Goal: Information Seeking & Learning: Stay updated

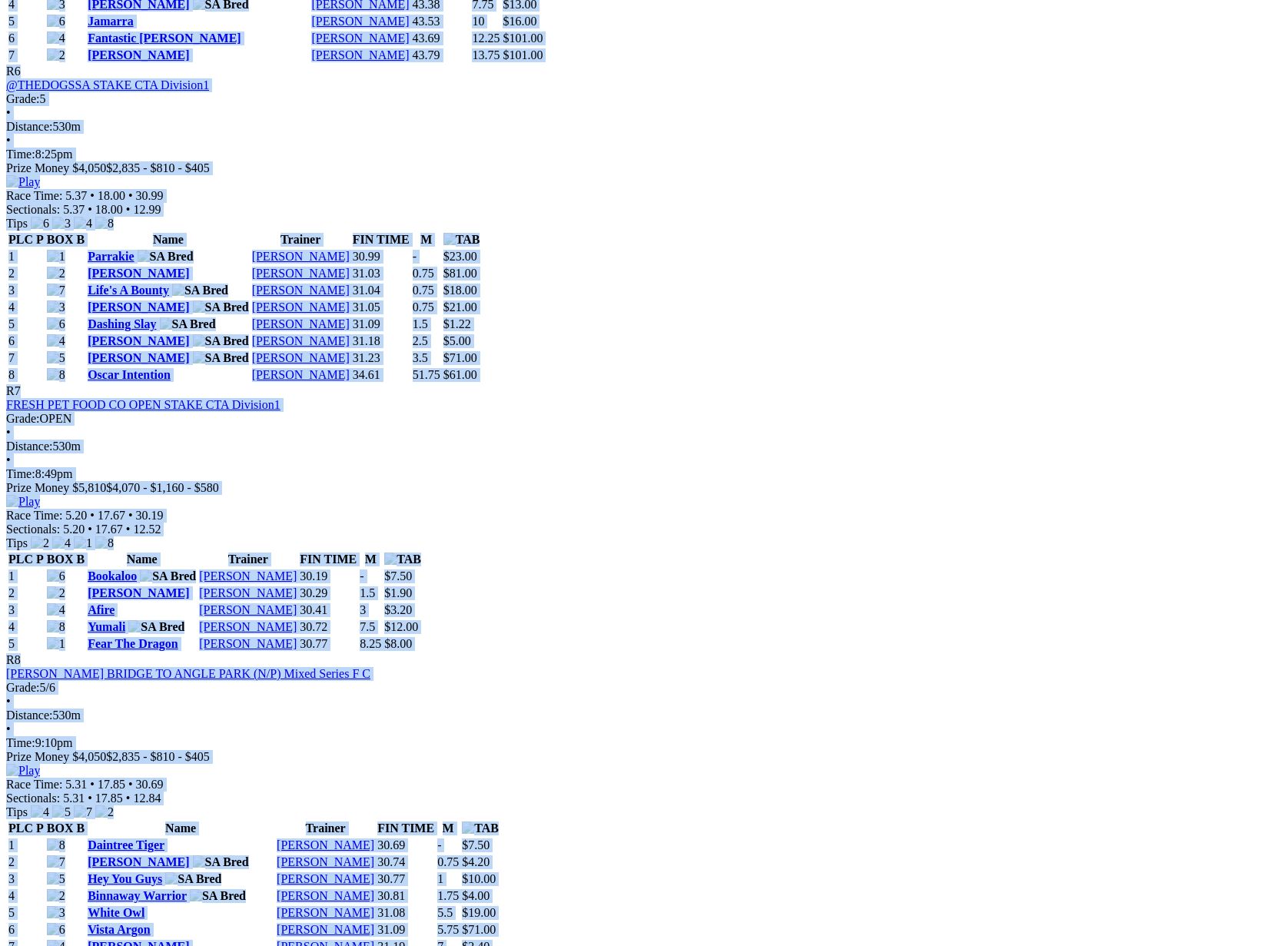
scroll to position [2493, 0]
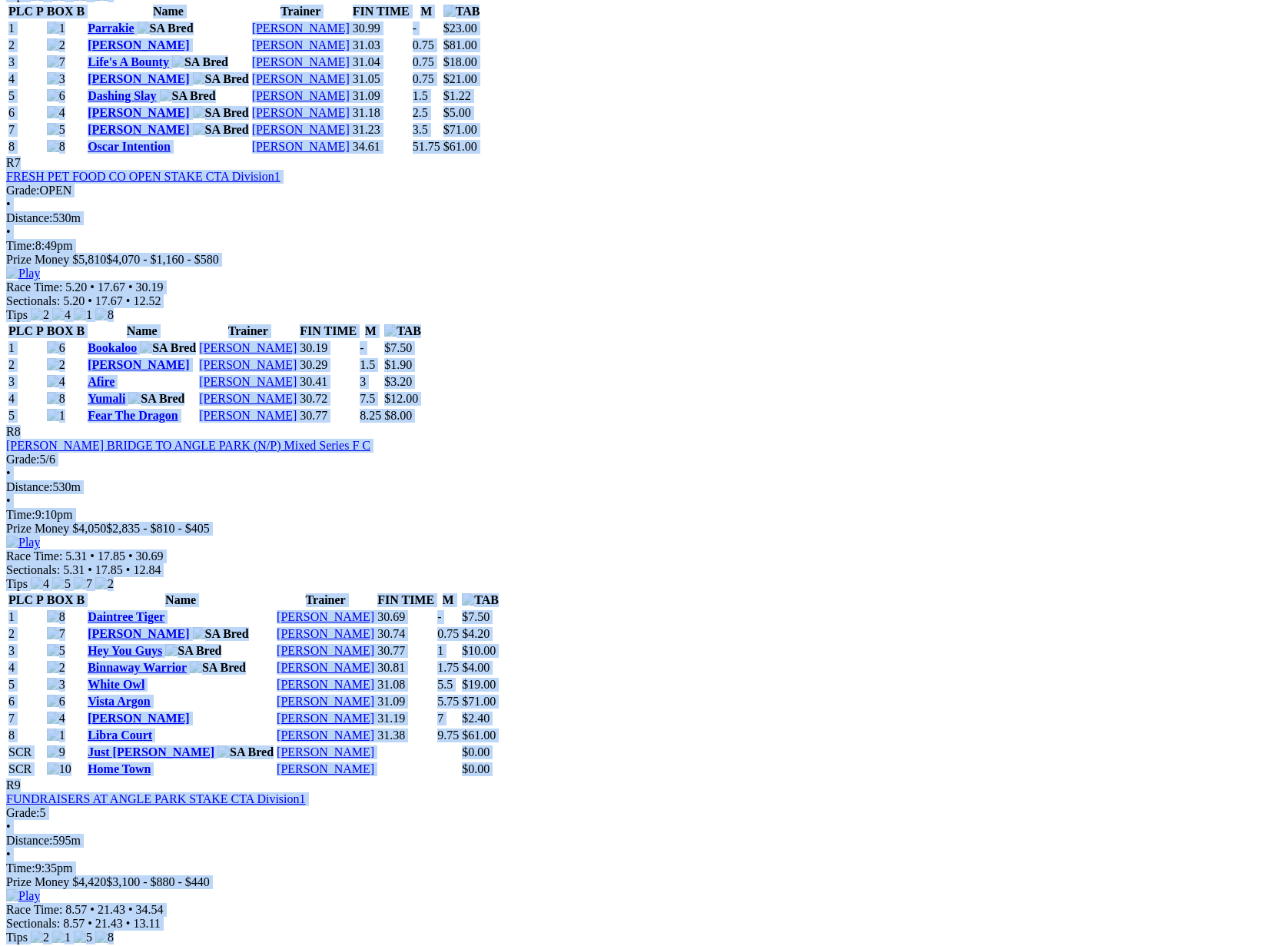
drag, startPoint x: 217, startPoint y: 250, endPoint x: 1151, endPoint y: 432, distance: 951.6
click at [1151, 432] on div "Weather: Fine Angle Park Thursday 21 Aug 2025 FIRST RACE: 6:37PM(ACST) Kennels …" at bounding box center [643, 89] width 1275 height 3740
copy div "Weather: Fine Angle Park Thursday 21 Aug 2025 FIRST RACE: 6:37PM(ACST) Kennels …"
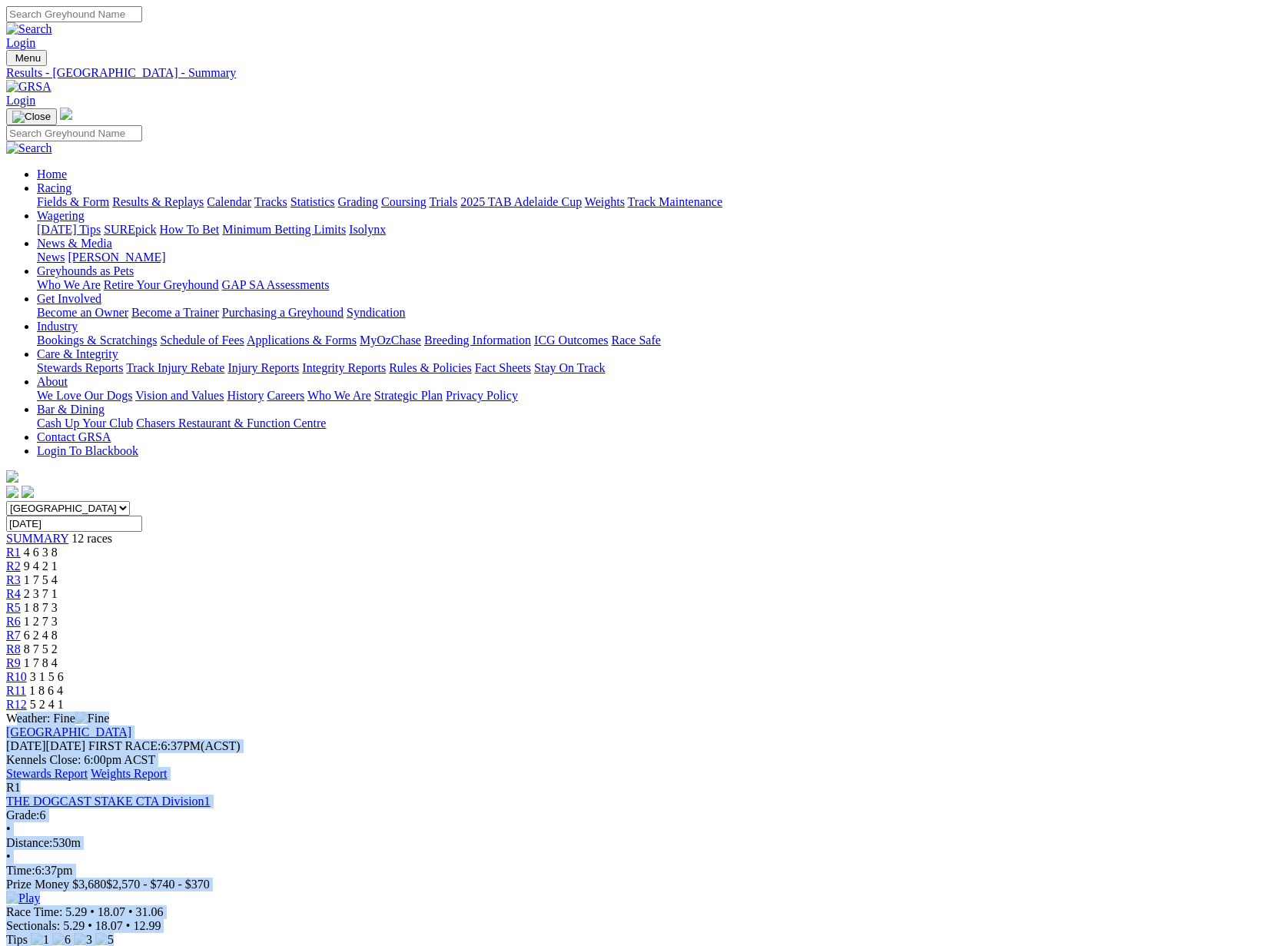
scroll to position [0, 0]
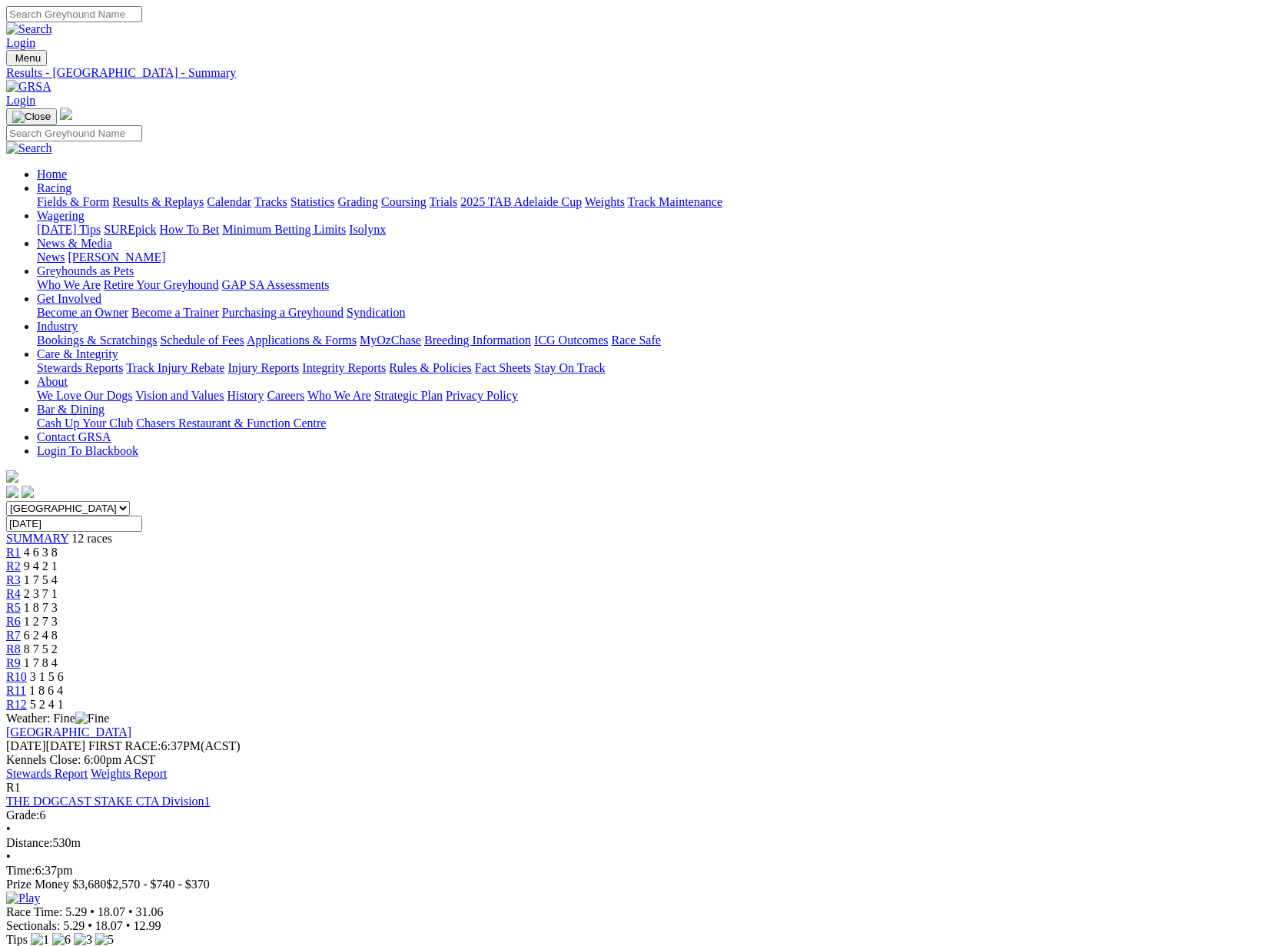
click at [613, 712] on div "Weather: Fine" at bounding box center [643, 719] width 1275 height 14
click at [88, 195] on link "Fields & Form" at bounding box center [73, 201] width 73 height 13
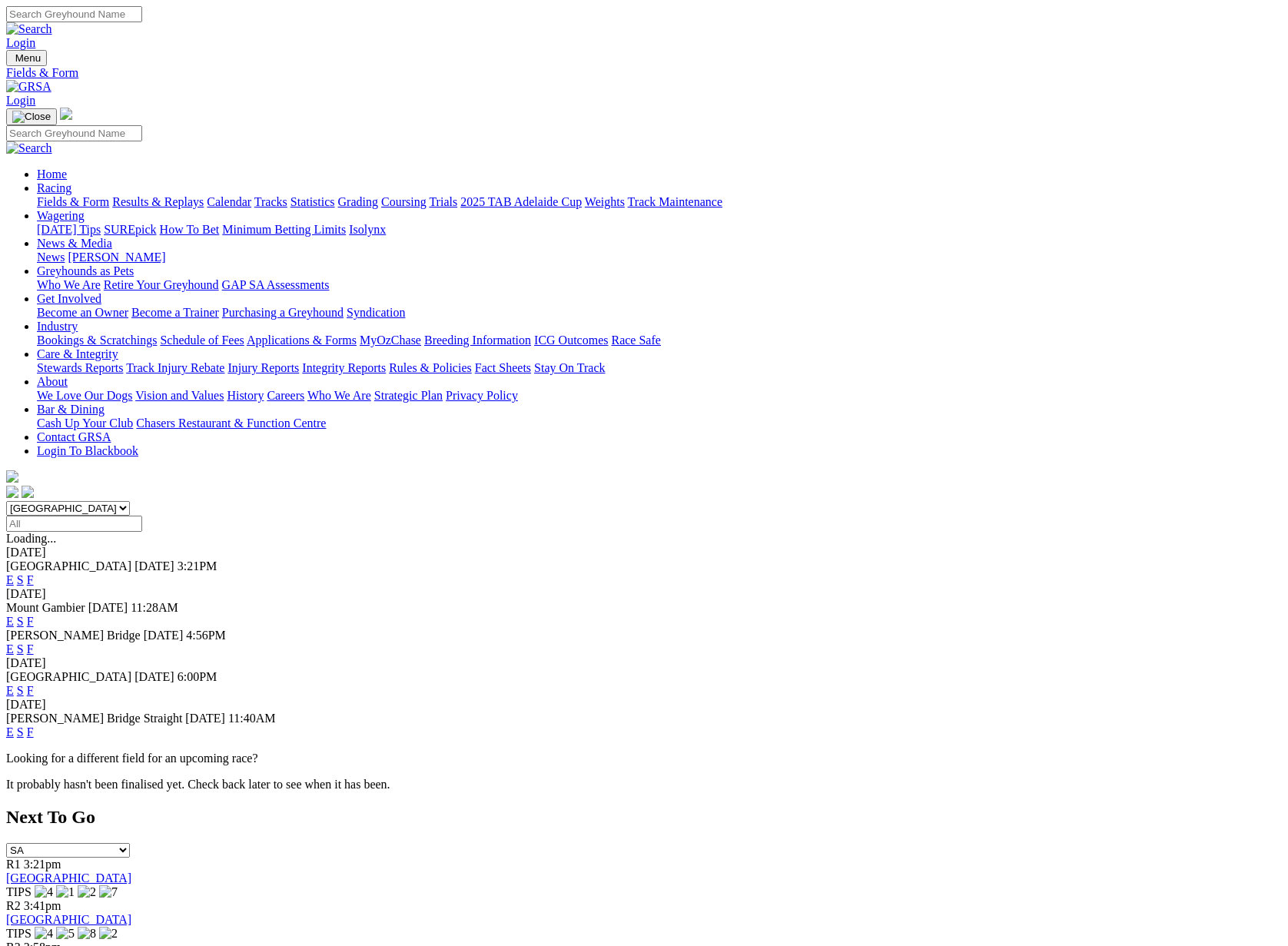
click at [34, 573] on link "F" at bounding box center [30, 579] width 7 height 13
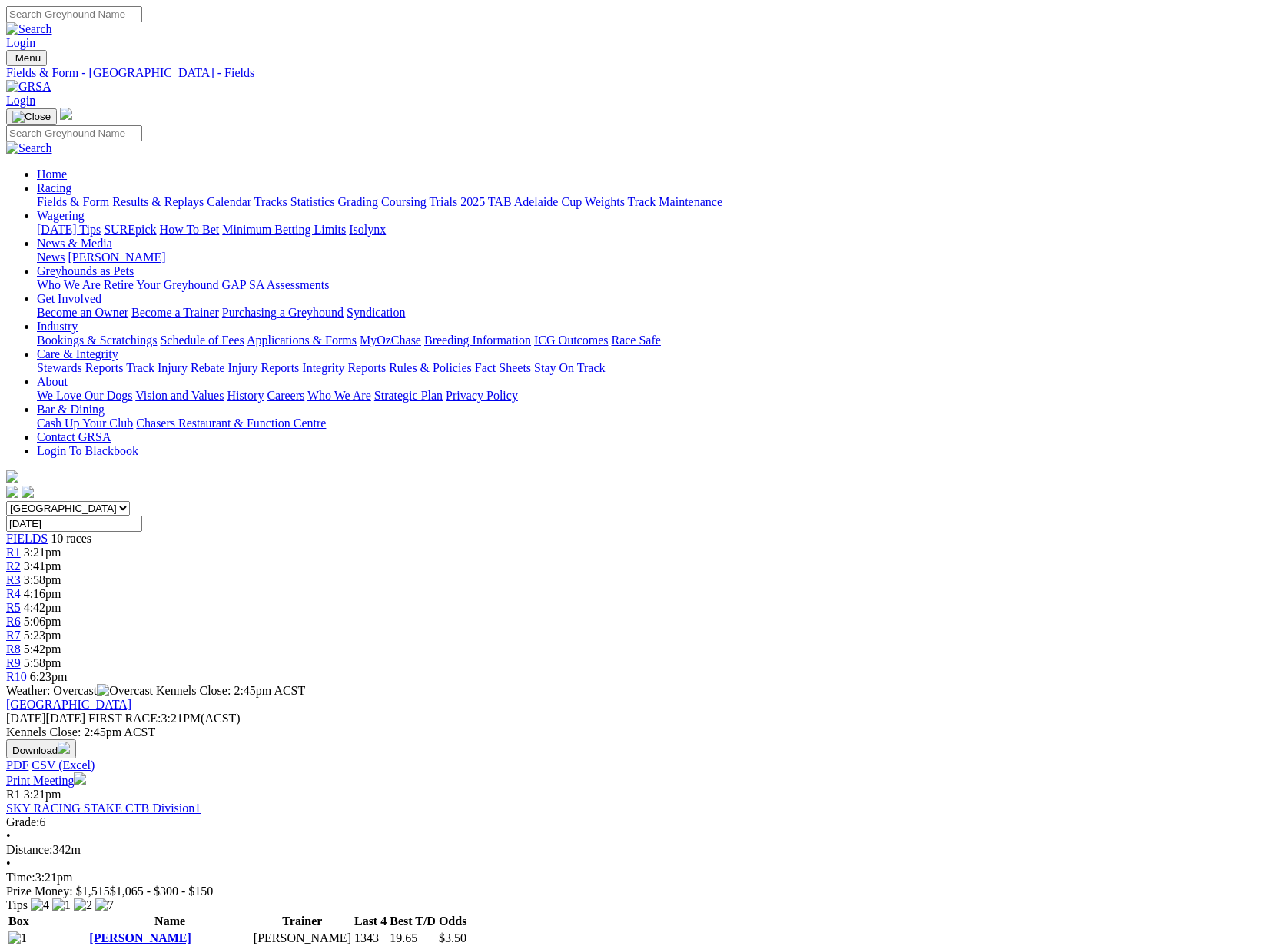
click at [386, 361] on link "Integrity Reports" at bounding box center [343, 367] width 84 height 13
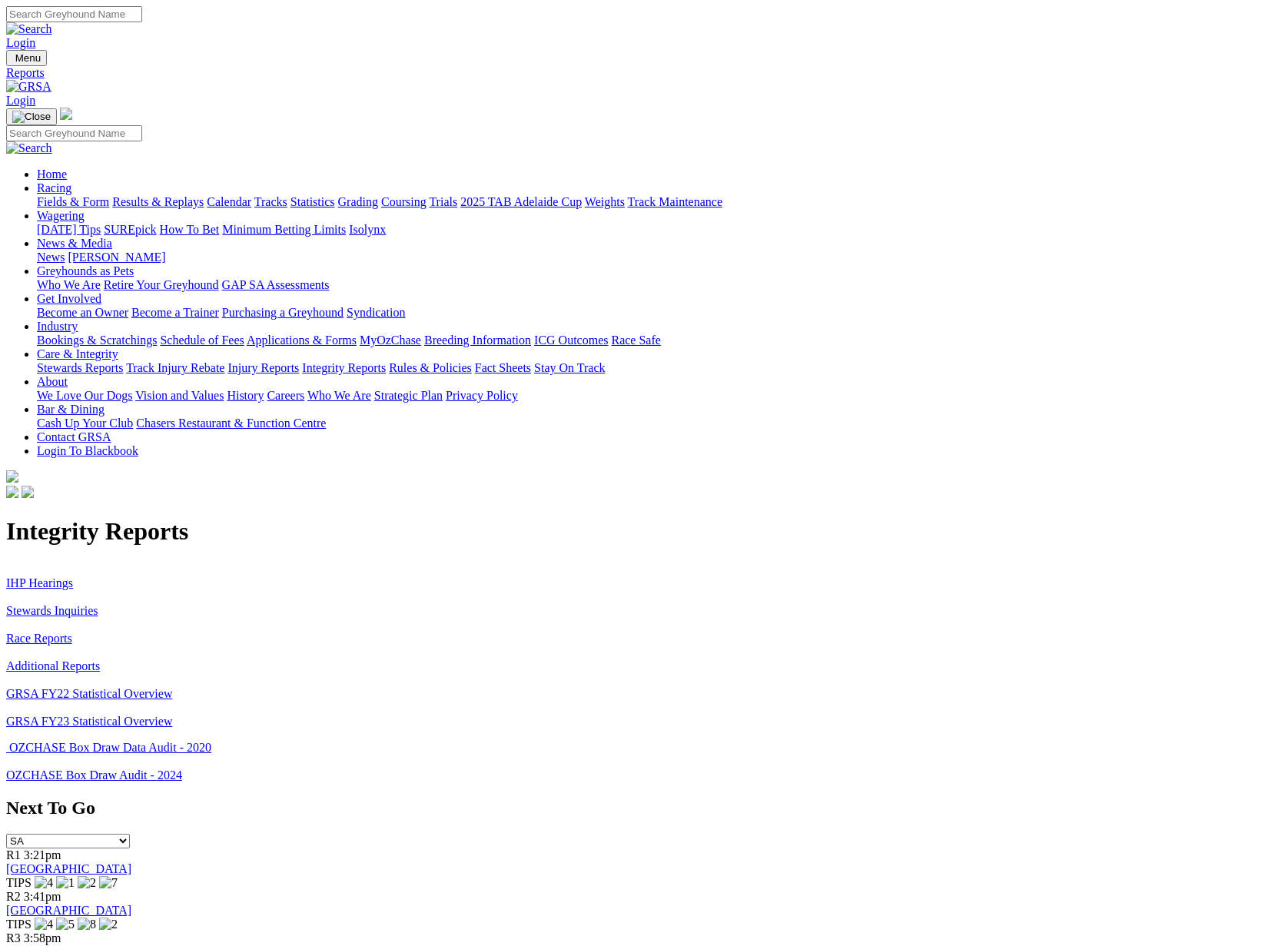
scroll to position [1, 0]
click at [98, 603] on link "Stewards Inquiries" at bounding box center [52, 609] width 92 height 13
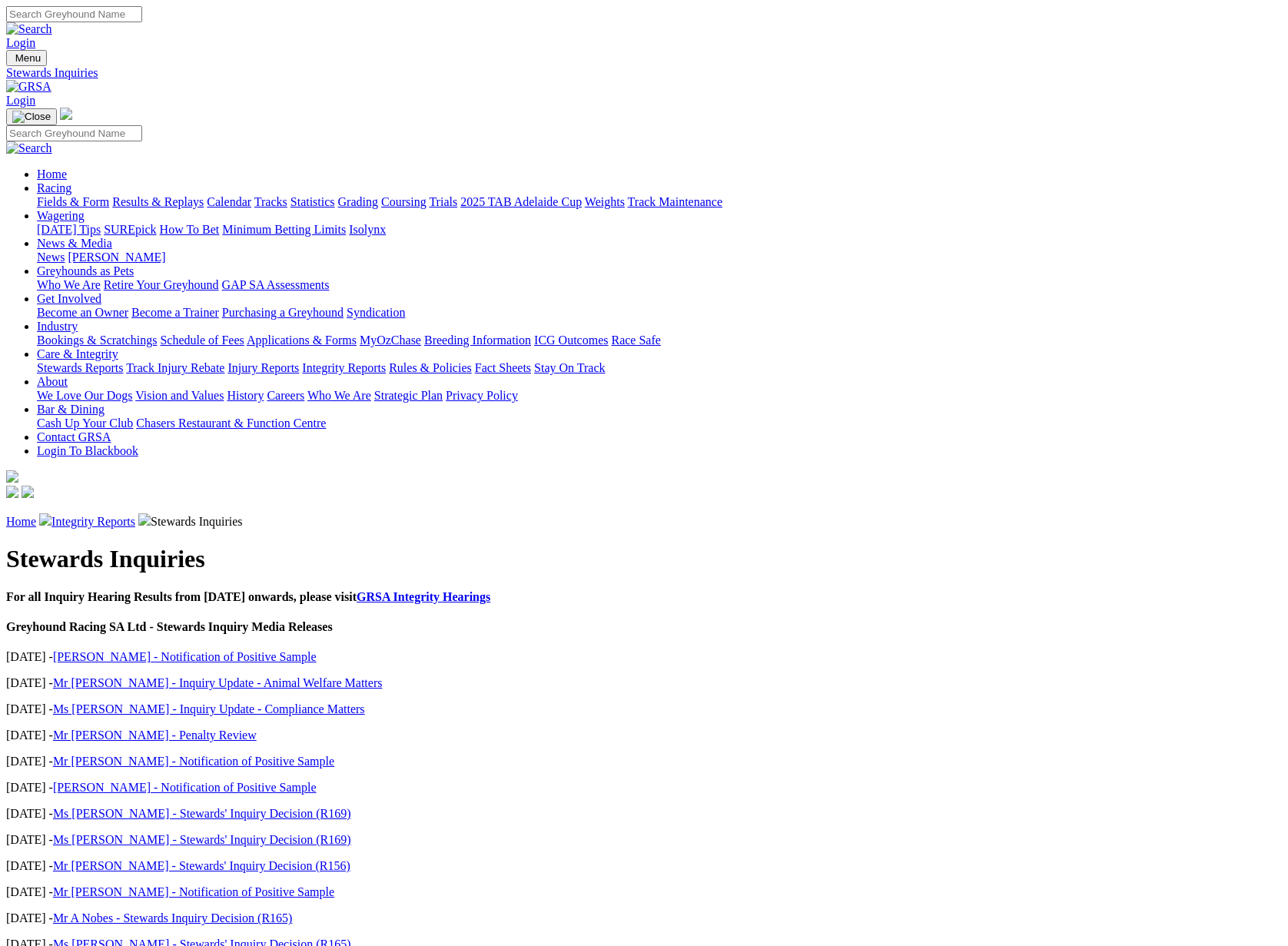
scroll to position [3, 0]
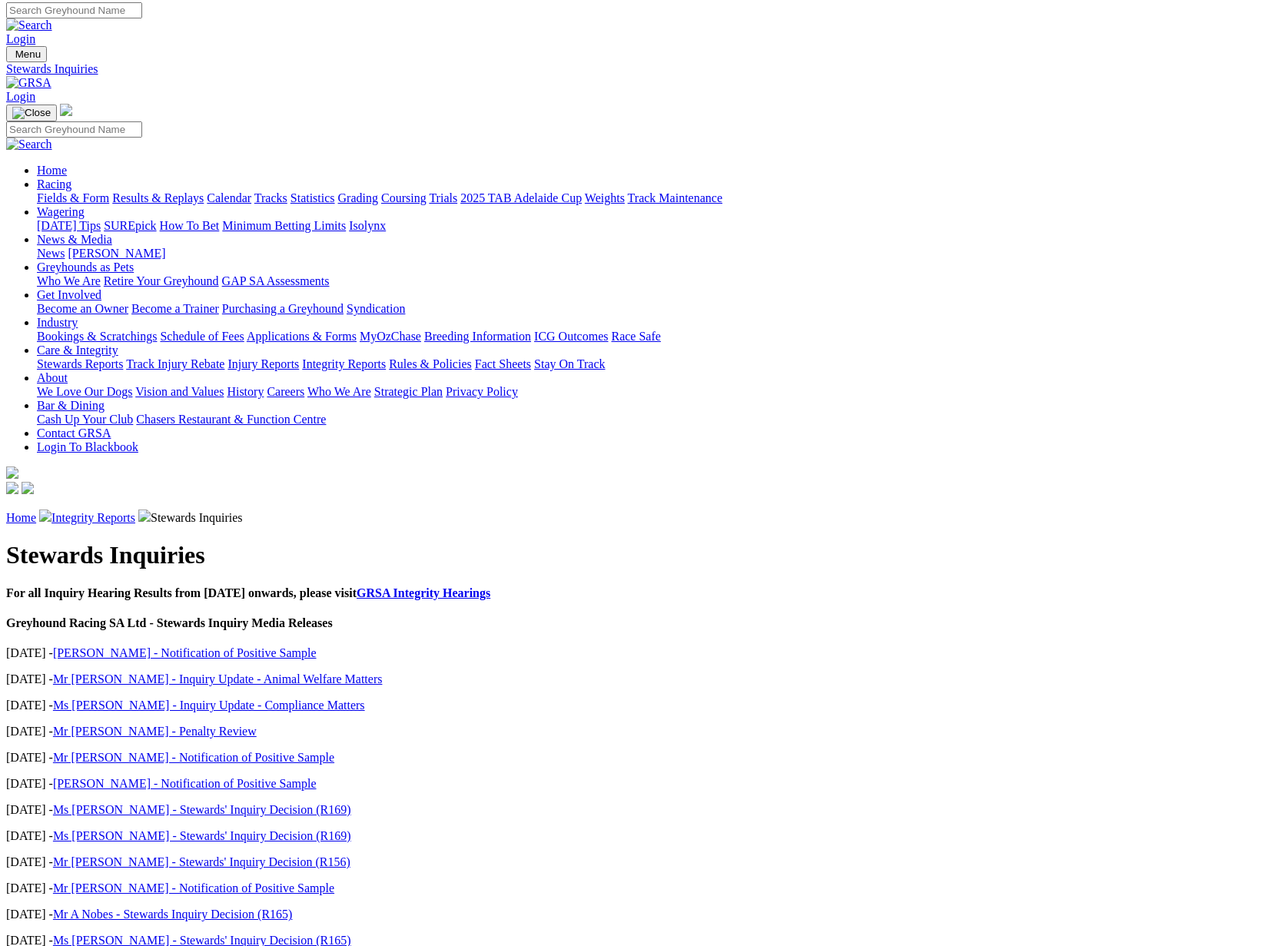
click at [135, 511] on link "Integrity Reports" at bounding box center [93, 517] width 84 height 13
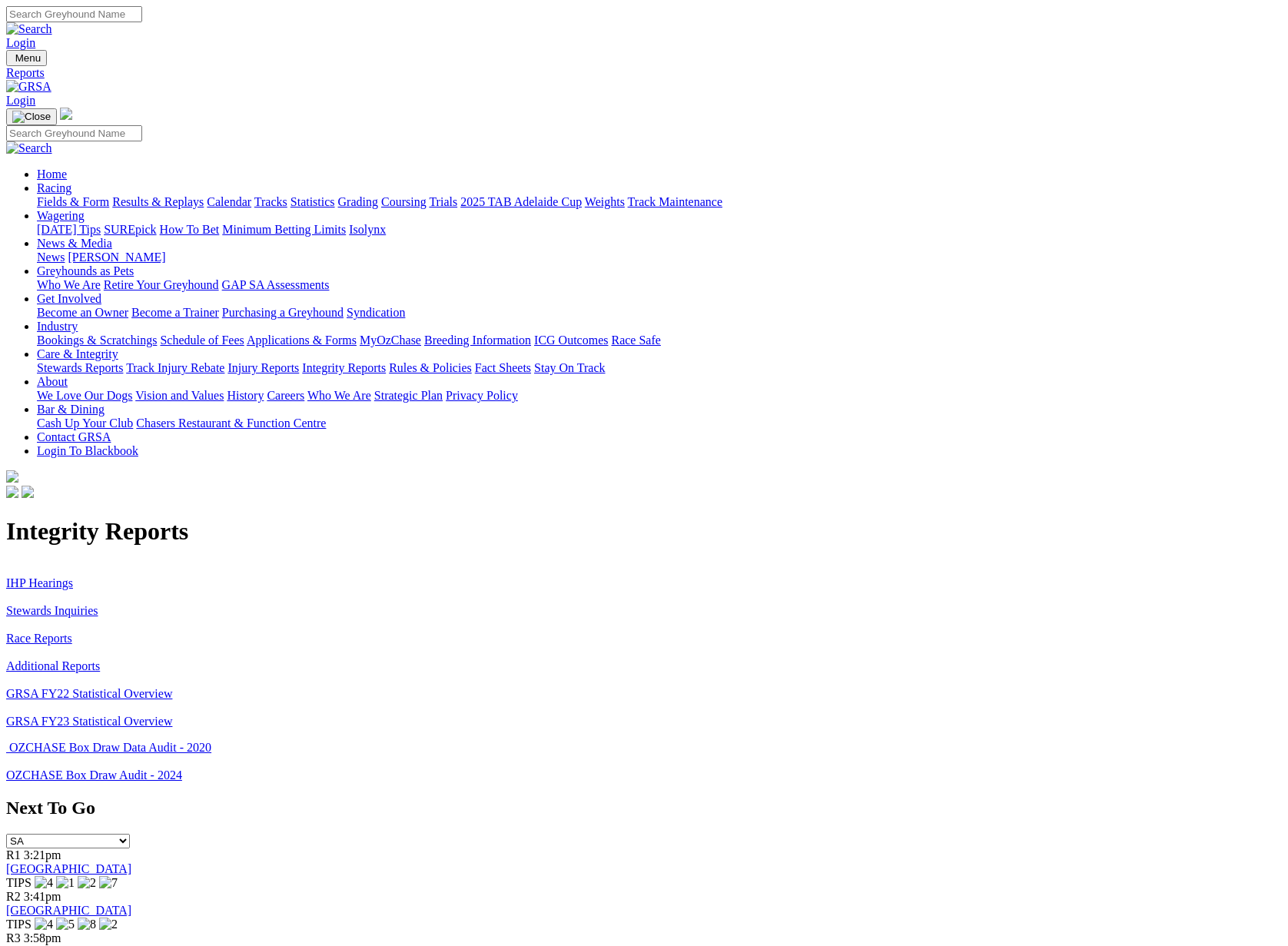
click at [73, 577] on link "IHP Hearings" at bounding box center [39, 583] width 67 height 13
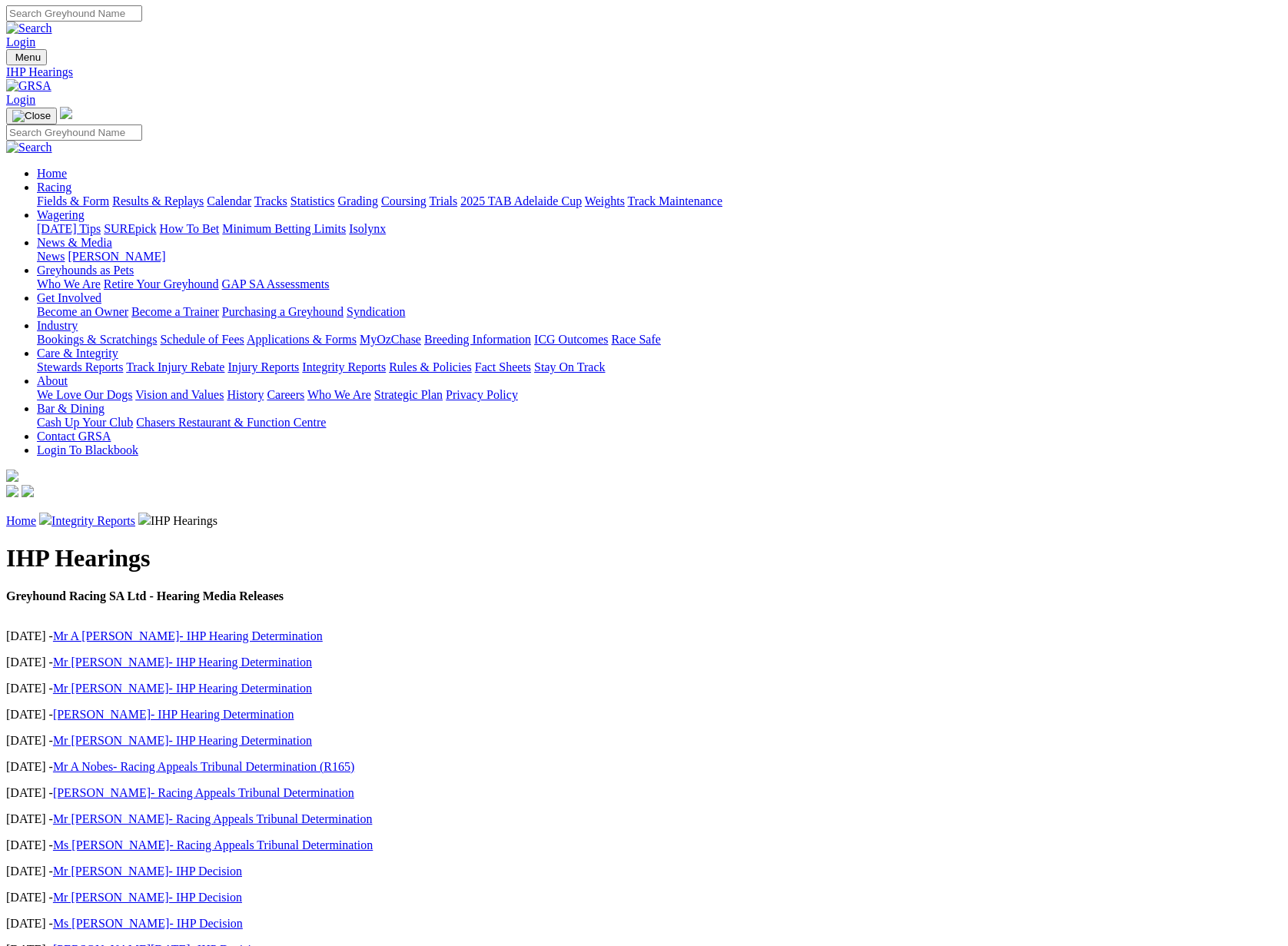
scroll to position [3, 1]
